Goal: Transaction & Acquisition: Purchase product/service

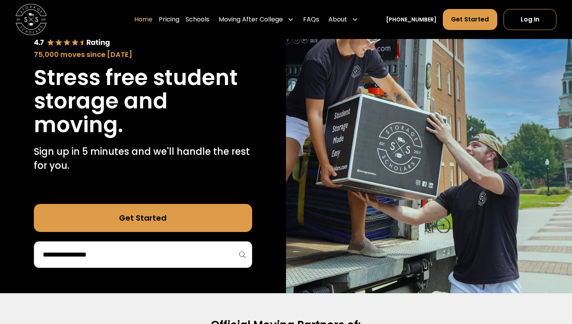
scroll to position [73, 0]
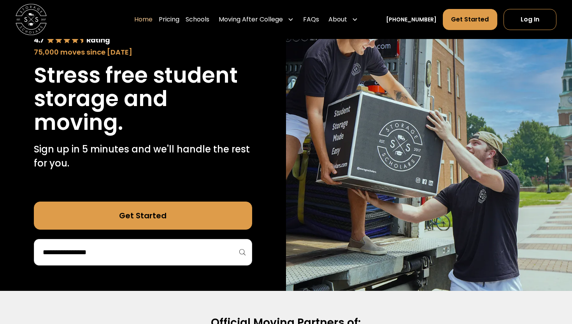
click at [210, 260] on div at bounding box center [143, 252] width 218 height 26
click at [202, 255] on input "search" at bounding box center [143, 251] width 202 height 13
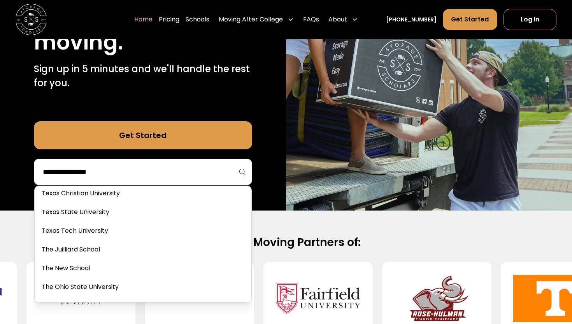
scroll to position [3100, 0]
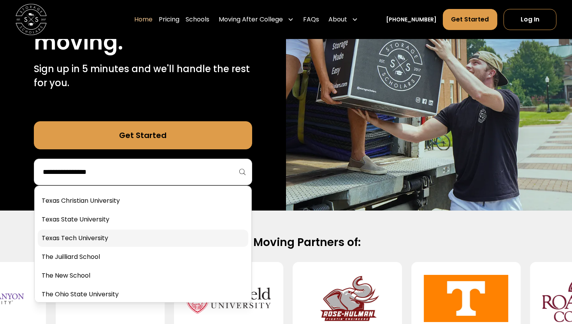
click at [153, 237] on link at bounding box center [143, 237] width 211 height 17
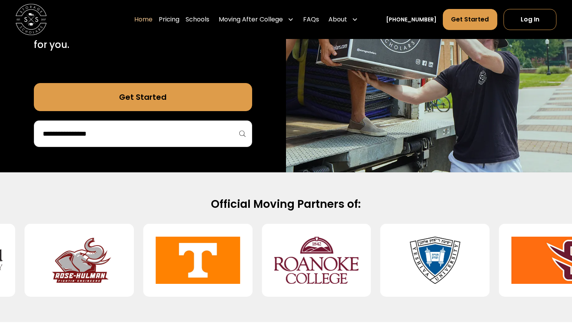
scroll to position [192, 0]
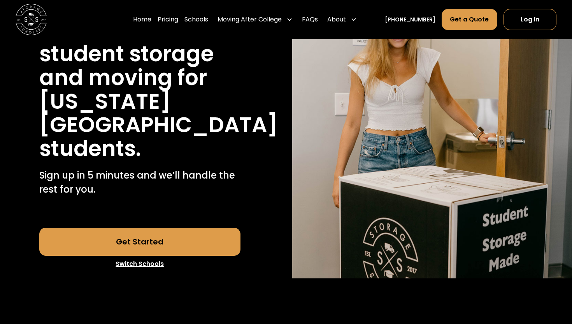
scroll to position [113, 0]
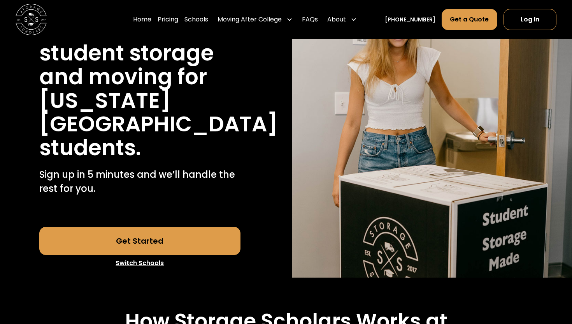
click at [191, 245] on link "Get Started" at bounding box center [140, 241] width 202 height 28
click at [473, 21] on link "Get a Quote" at bounding box center [469, 19] width 55 height 21
